Goal: Task Accomplishment & Management: Manage account settings

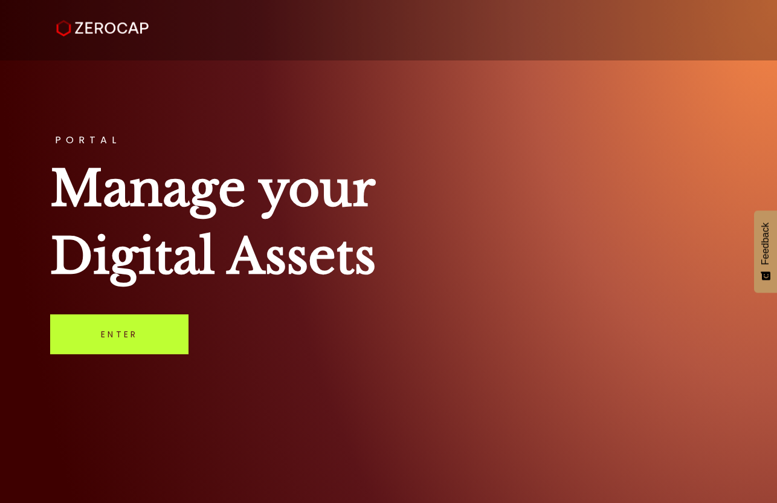
click at [108, 335] on link "Enter" at bounding box center [119, 334] width 138 height 40
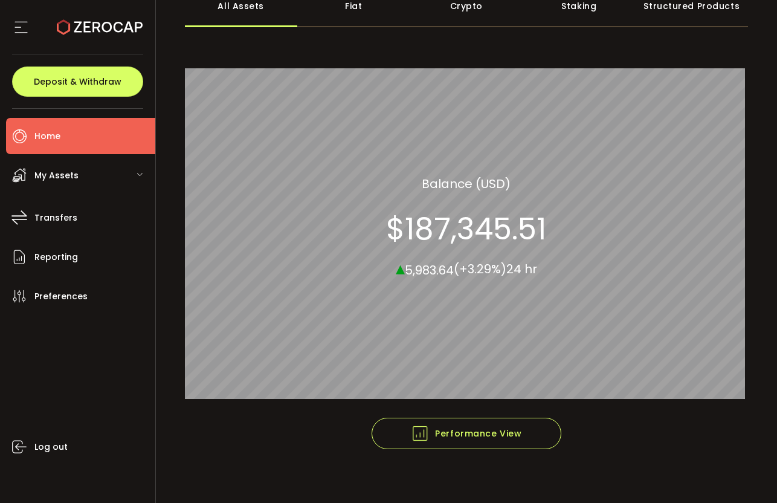
scroll to position [92, 0]
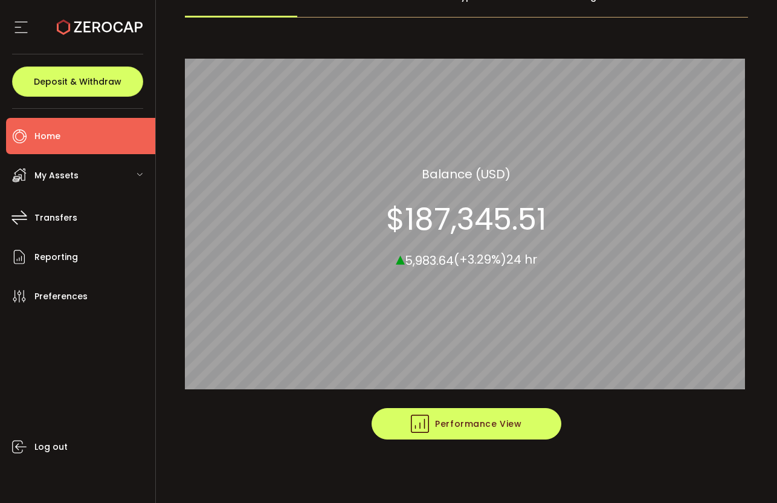
click at [485, 430] on span "Performance View" at bounding box center [466, 424] width 111 height 18
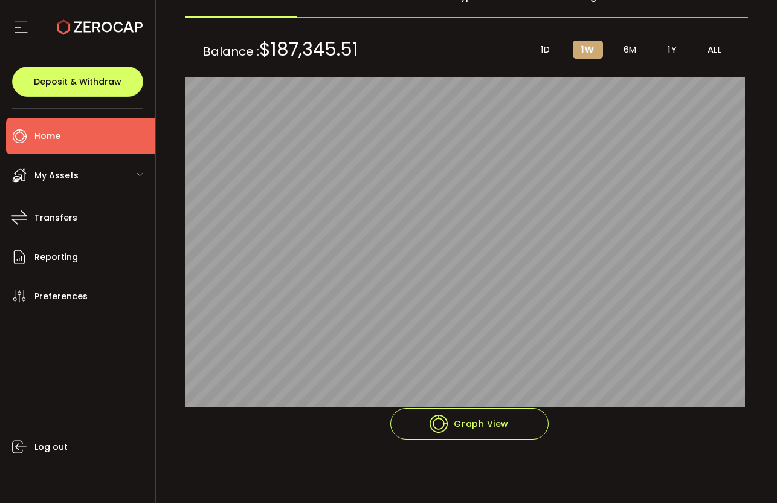
click at [628, 47] on span "6M" at bounding box center [630, 49] width 13 height 11
click at [708, 50] on span "ALL" at bounding box center [715, 49] width 15 height 11
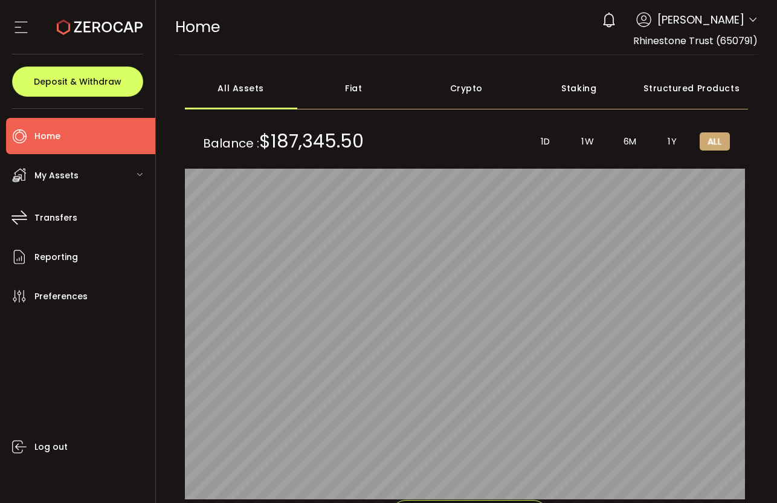
click at [748, 15] on icon at bounding box center [753, 20] width 10 height 10
click at [748, 20] on icon at bounding box center [753, 20] width 10 height 10
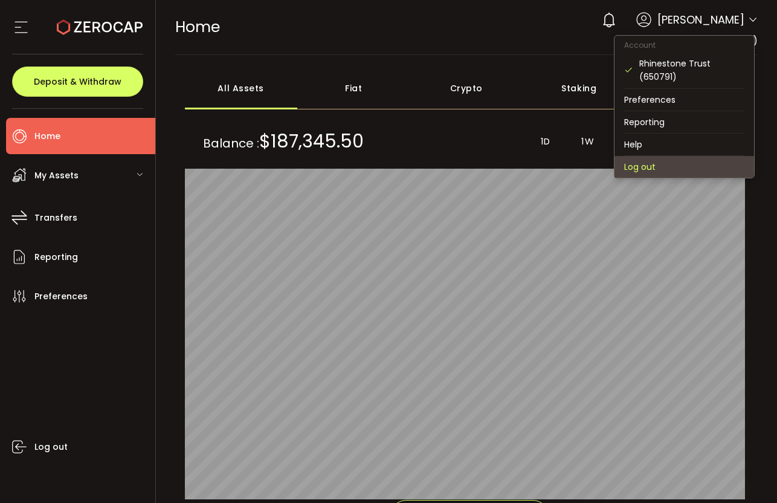
click at [641, 165] on li "Log out" at bounding box center [685, 167] width 140 height 22
